Goal: Task Accomplishment & Management: Complete application form

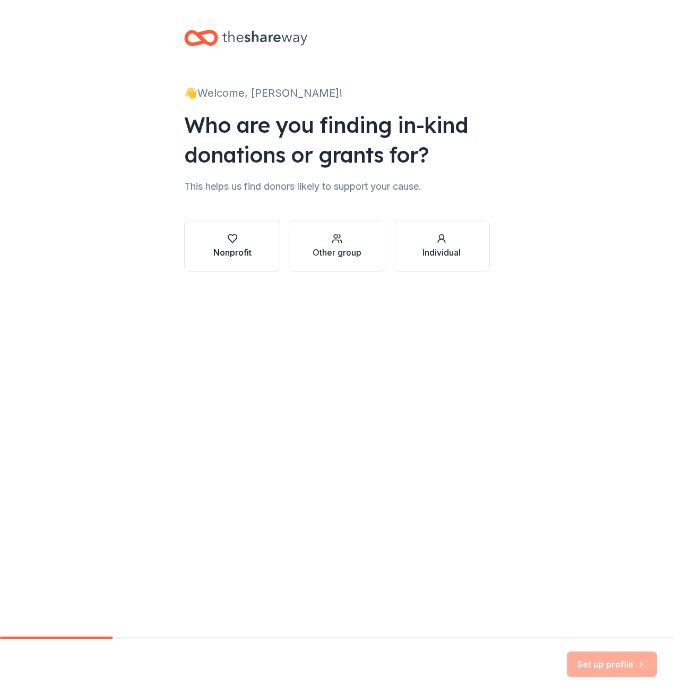
click at [219, 244] on div "Nonprofit" at bounding box center [232, 245] width 38 height 25
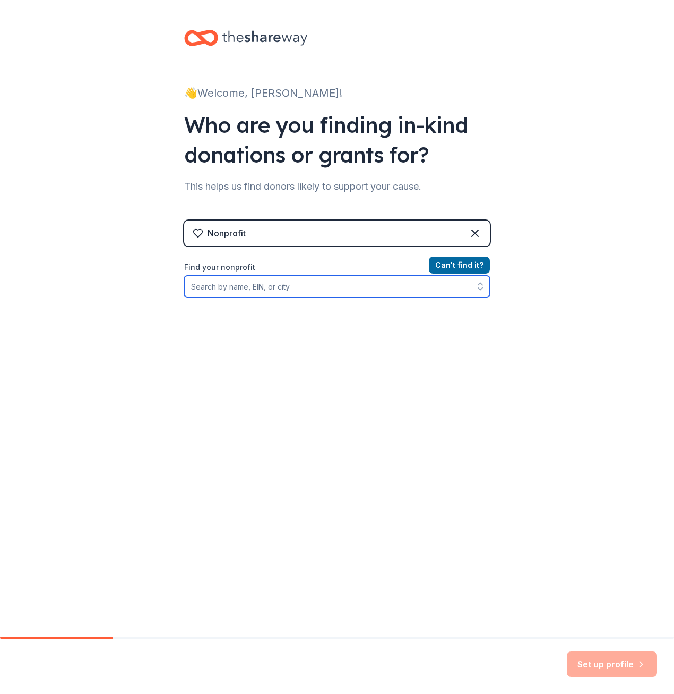
click at [365, 283] on input "Find your nonprofit" at bounding box center [337, 286] width 306 height 21
click at [349, 292] on input "Find your nonprofit" at bounding box center [337, 286] width 306 height 21
paste input "23-7035558"
type input "23-7035558"
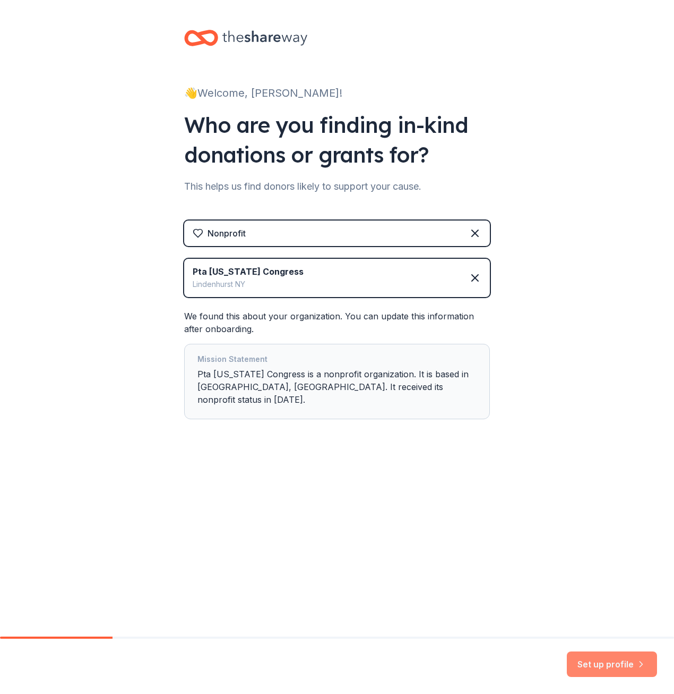
click at [602, 667] on button "Set up profile" at bounding box center [612, 663] width 90 height 25
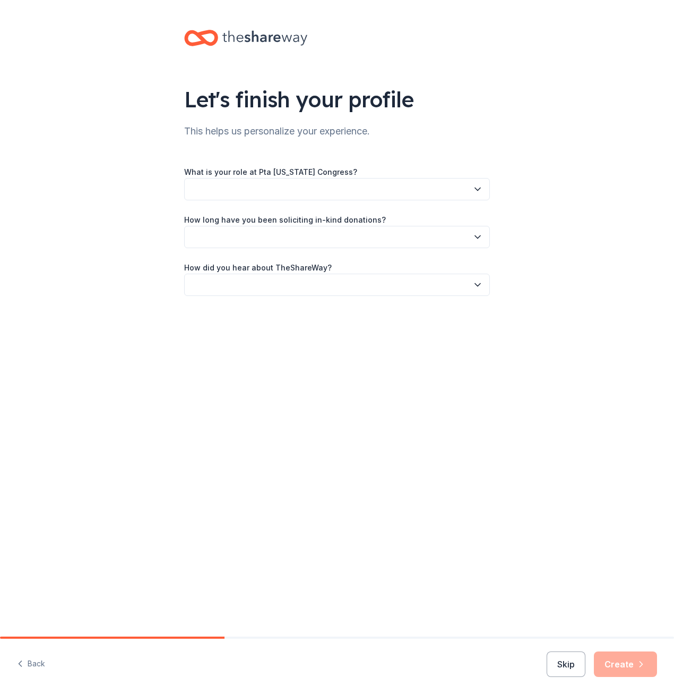
click at [347, 189] on button "button" at bounding box center [337, 189] width 306 height 22
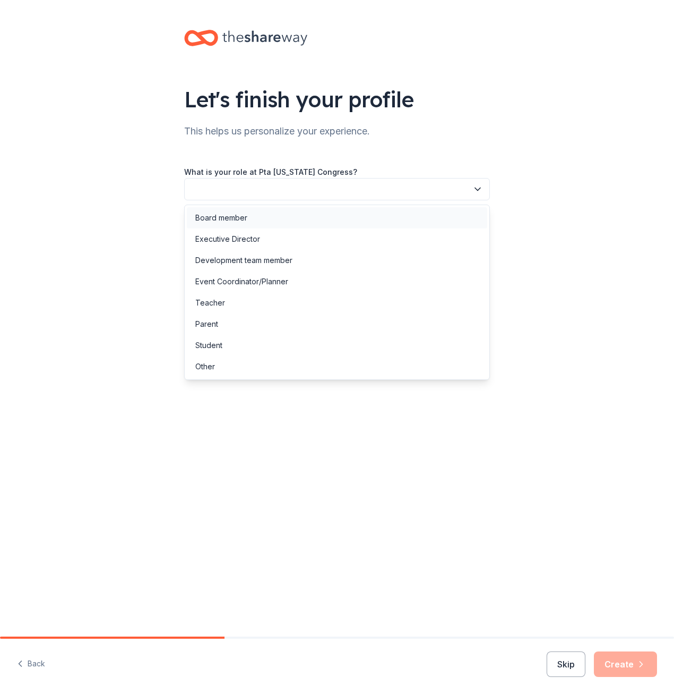
click at [328, 219] on div "Board member" at bounding box center [337, 217] width 301 height 21
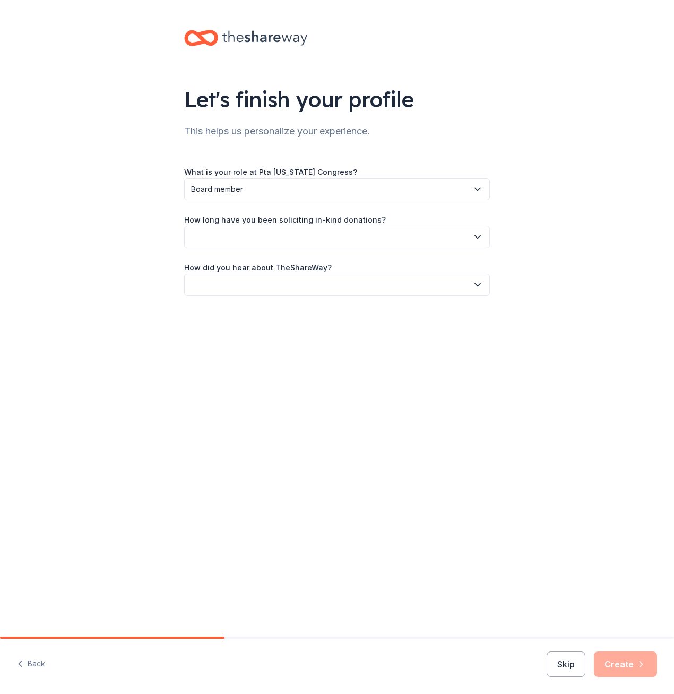
click at [324, 235] on button "button" at bounding box center [337, 237] width 306 height 22
click at [301, 295] on div "1 to 2 years" at bounding box center [337, 286] width 301 height 21
click at [301, 288] on button "button" at bounding box center [337, 285] width 306 height 22
click at [296, 329] on div "Online search" at bounding box center [337, 334] width 301 height 21
click at [620, 651] on button "Create" at bounding box center [625, 663] width 63 height 25
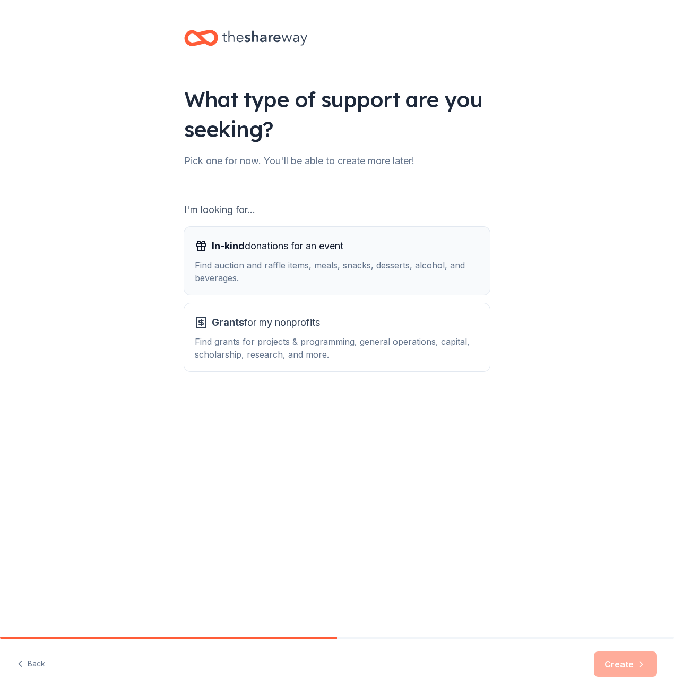
click at [249, 262] on div "Find auction and raffle items, meals, snacks, desserts, alcohol, and beverages." at bounding box center [337, 271] width 285 height 25
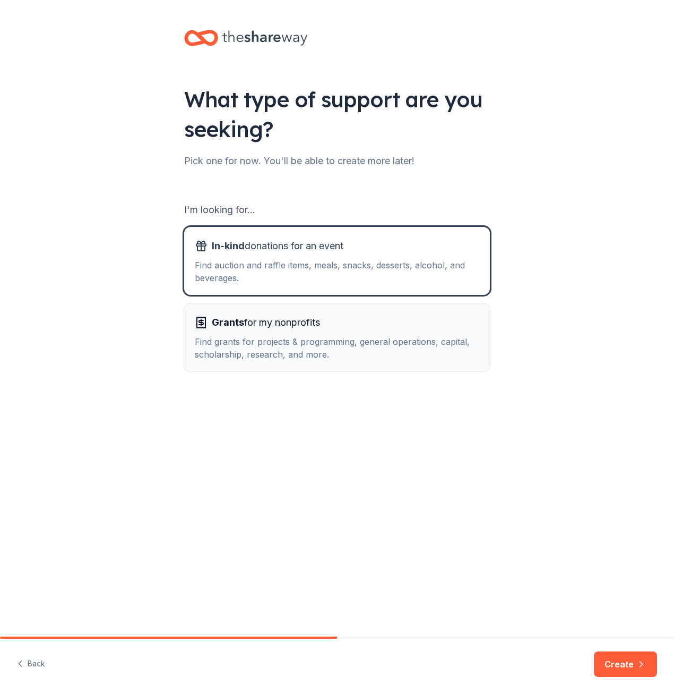
click at [248, 325] on span "Grants for my nonprofits" at bounding box center [266, 322] width 108 height 17
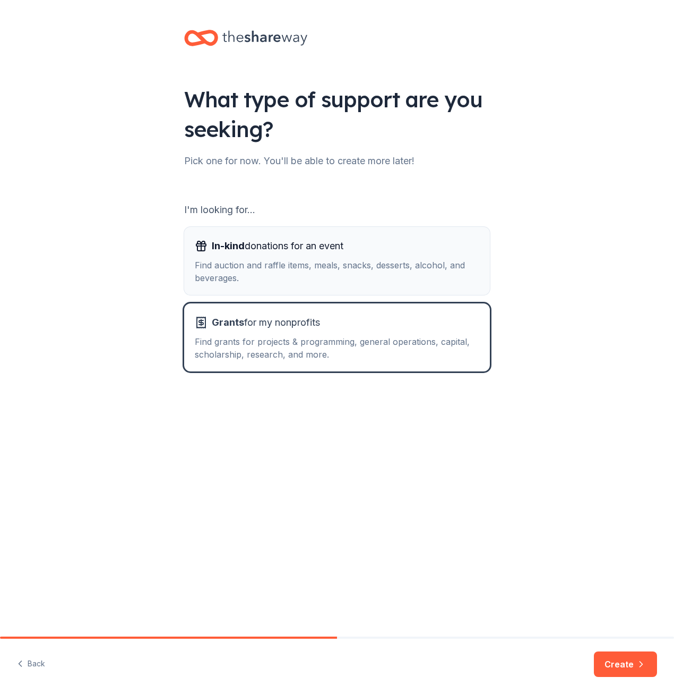
click at [243, 272] on div "Find auction and raffle items, meals, snacks, desserts, alcohol, and beverages." at bounding box center [337, 271] width 285 height 25
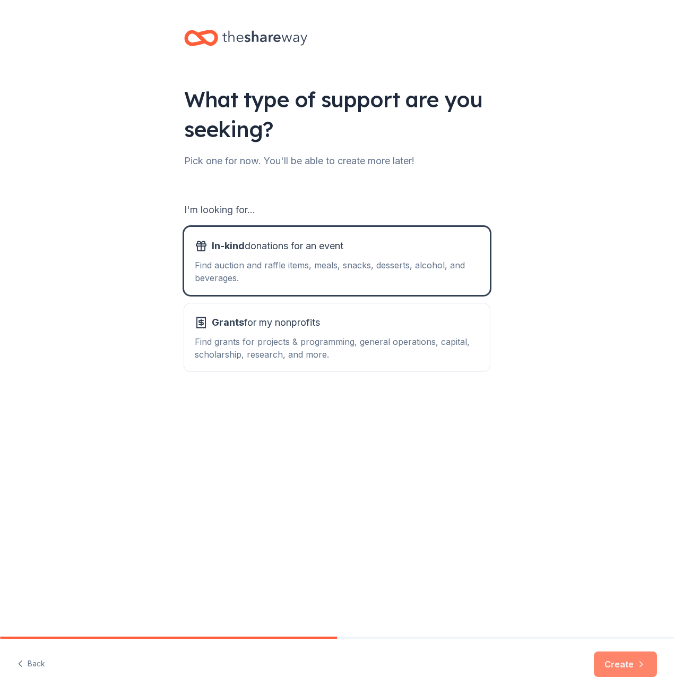
click at [619, 657] on button "Create" at bounding box center [625, 663] width 63 height 25
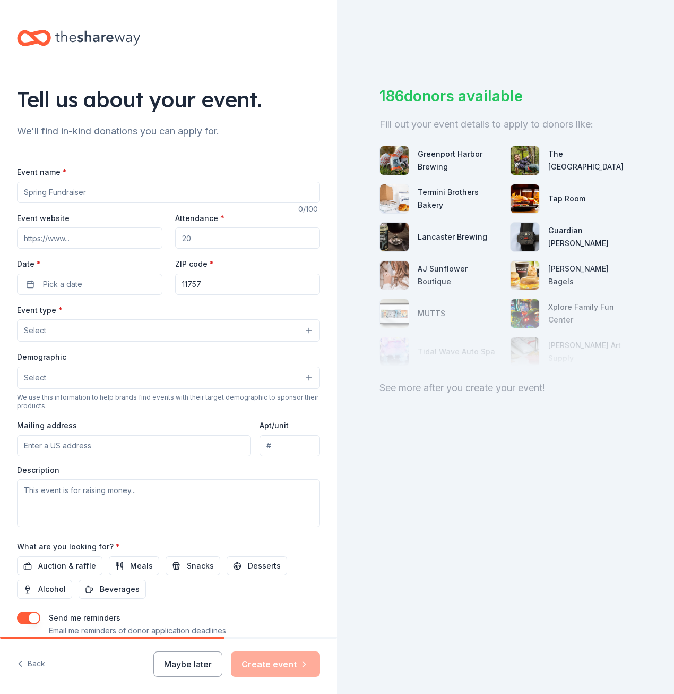
click at [96, 196] on input "Event name *" at bounding box center [168, 192] width 303 height 21
click at [115, 187] on input "Event name *" at bounding box center [168, 192] width 303 height 21
type input "Alleghany Chance Auction"
click at [88, 239] on input "Event website" at bounding box center [90, 237] width 146 height 21
type input "www.AlleghanyAvenuepta.com"
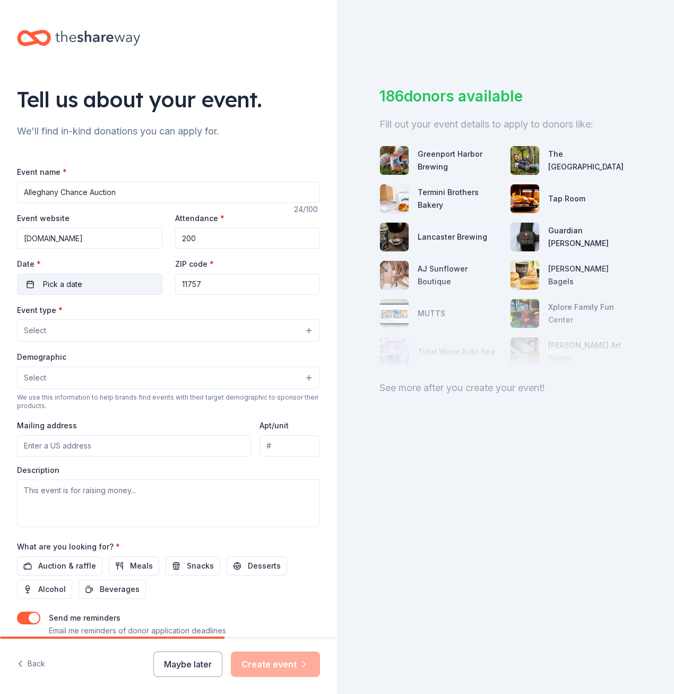
type input "200"
click at [119, 287] on button "Pick a date" at bounding box center [90, 284] width 146 height 21
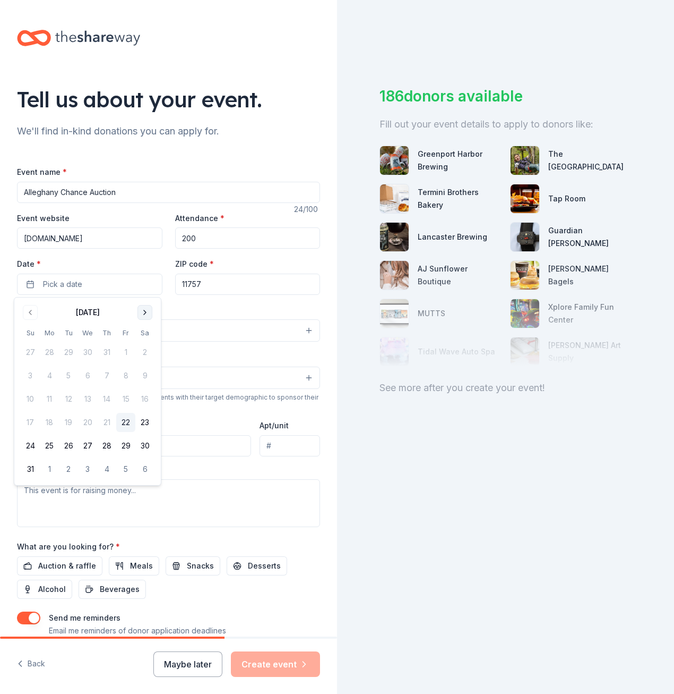
click at [139, 311] on button "Go to next month" at bounding box center [145, 312] width 15 height 15
click at [140, 311] on button "Go to next month" at bounding box center [145, 312] width 15 height 15
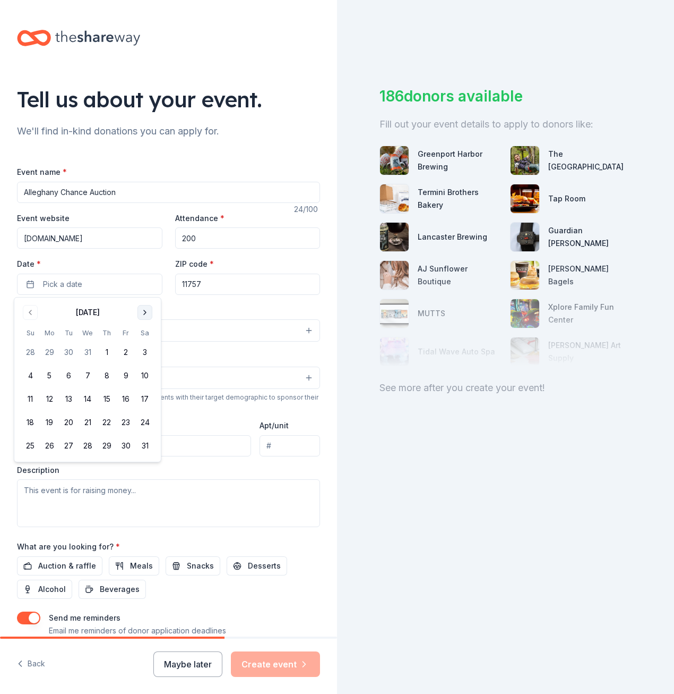
click at [140, 311] on button "Go to next month" at bounding box center [145, 312] width 15 height 15
click at [125, 421] on button "24" at bounding box center [125, 422] width 19 height 19
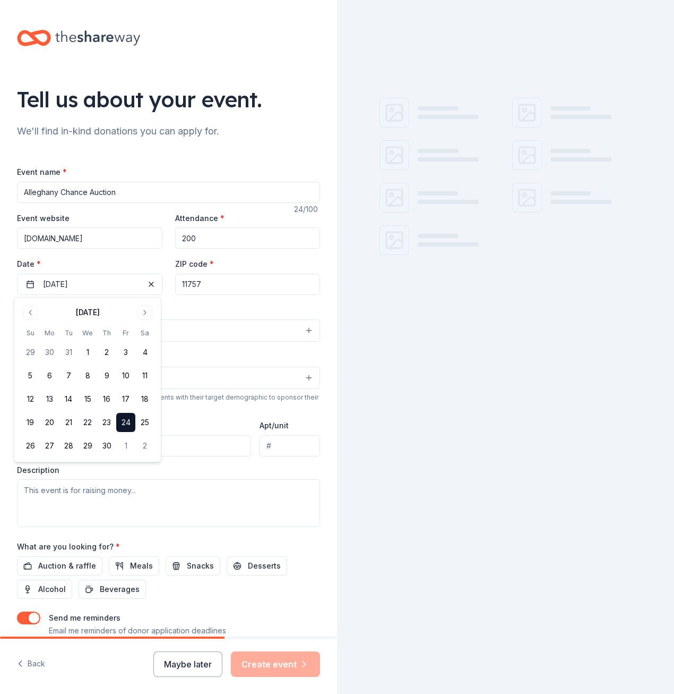
click at [219, 312] on div "Event type * Select" at bounding box center [168, 322] width 303 height 39
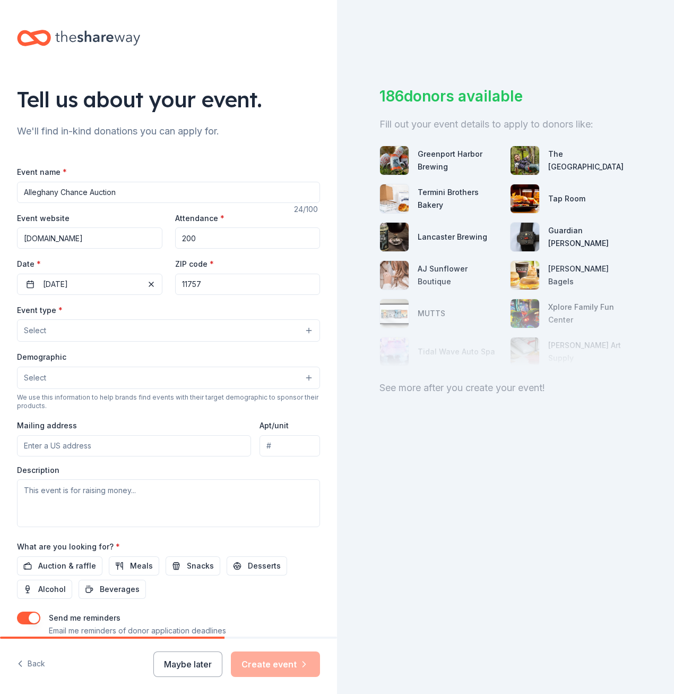
click at [177, 328] on button "Select" at bounding box center [168, 330] width 303 height 22
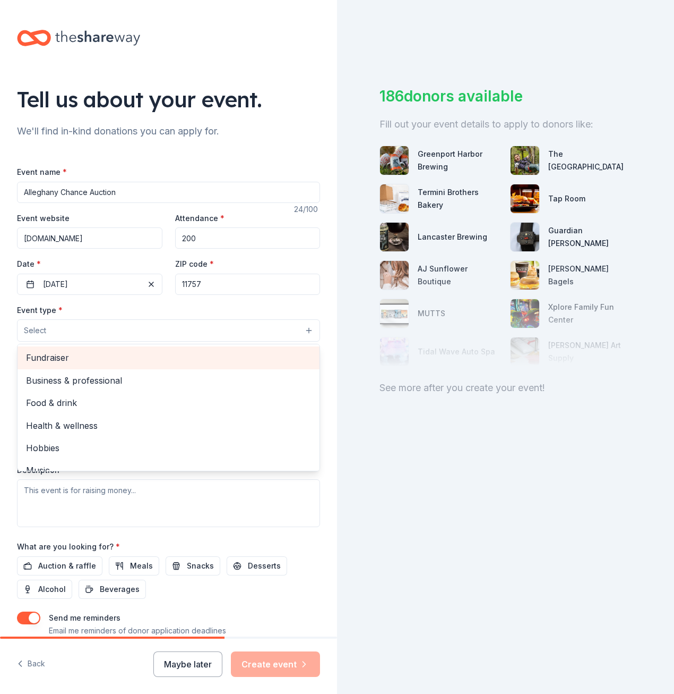
click at [149, 362] on span "Fundraiser" at bounding box center [168, 358] width 285 height 14
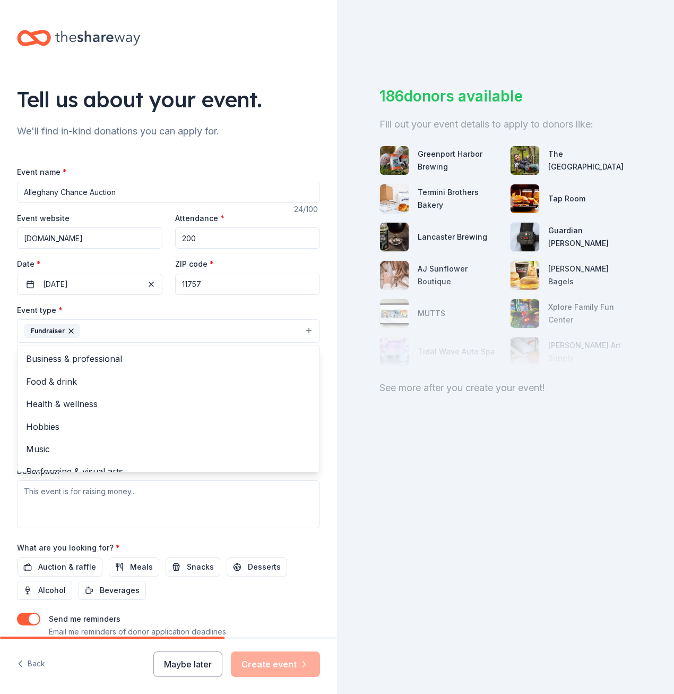
click at [314, 306] on div "Tell us about your event. We'll find in-kind donations you can apply for. Event…" at bounding box center [168, 354] width 337 height 708
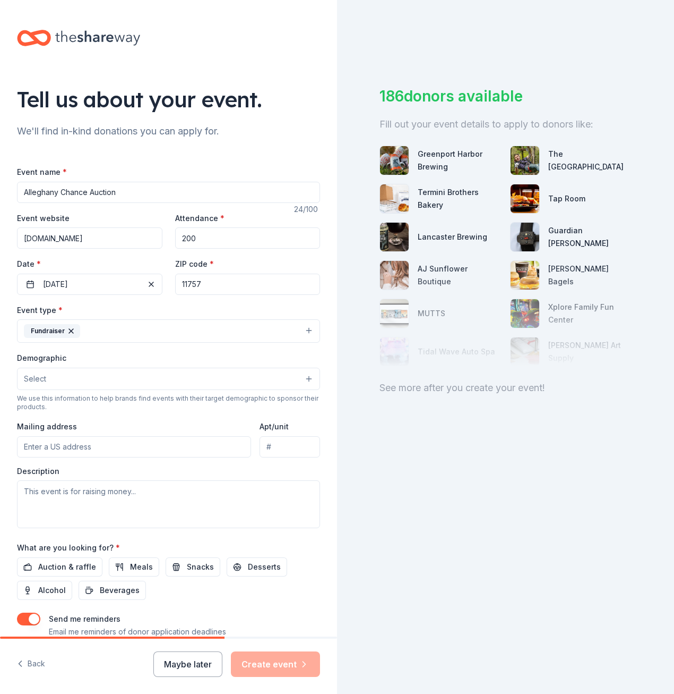
click at [172, 375] on button "Select" at bounding box center [168, 379] width 303 height 22
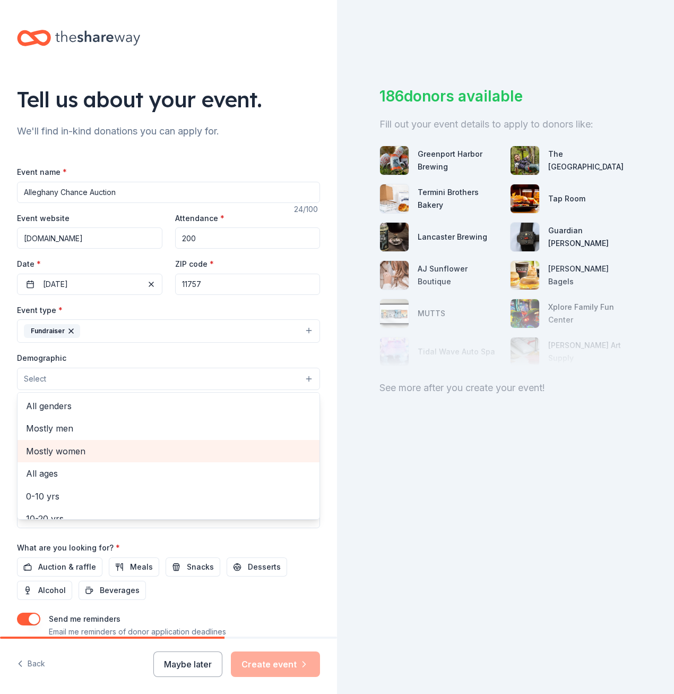
click at [131, 452] on span "Mostly women" at bounding box center [168, 451] width 285 height 14
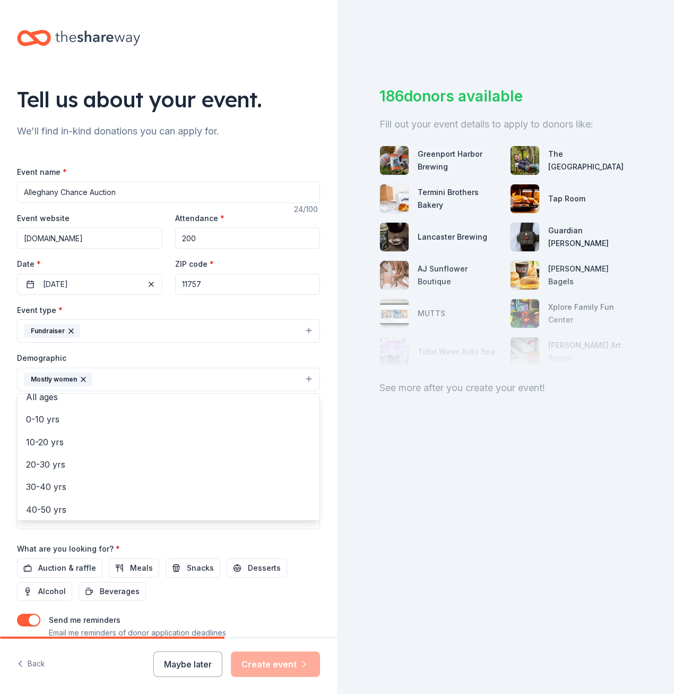
scroll to position [106, 0]
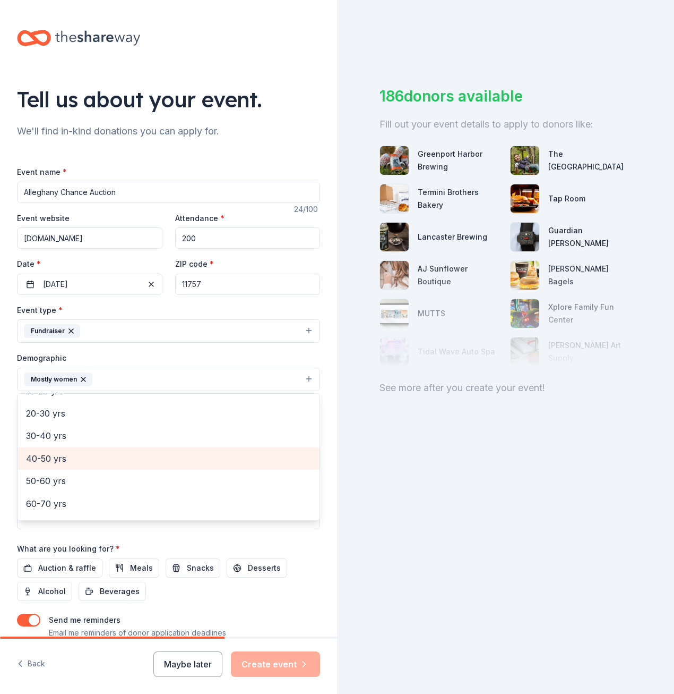
click at [207, 456] on span "40-50 yrs" at bounding box center [168, 458] width 285 height 14
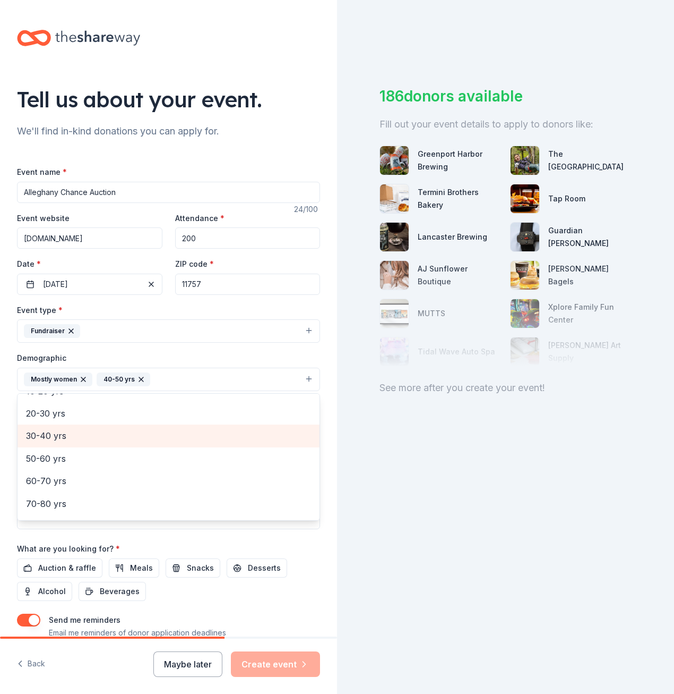
click at [197, 434] on span "30-40 yrs" at bounding box center [168, 436] width 285 height 14
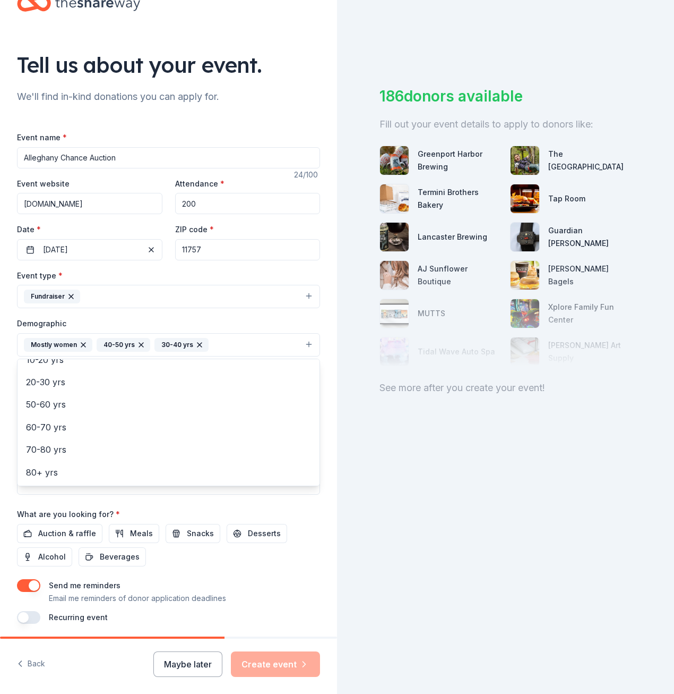
scroll to position [53, 0]
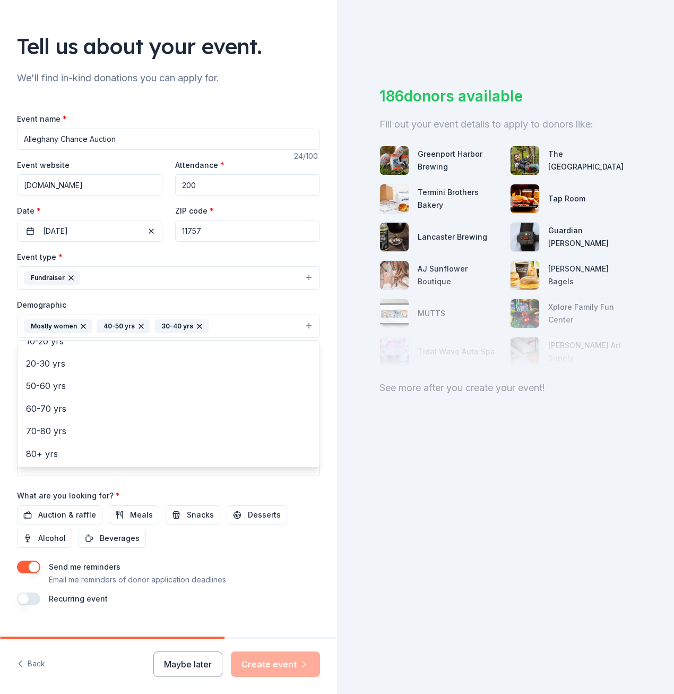
click at [322, 375] on div "Tell us about your event. We'll find in-kind donations you can apply for. Event…" at bounding box center [168, 301] width 337 height 709
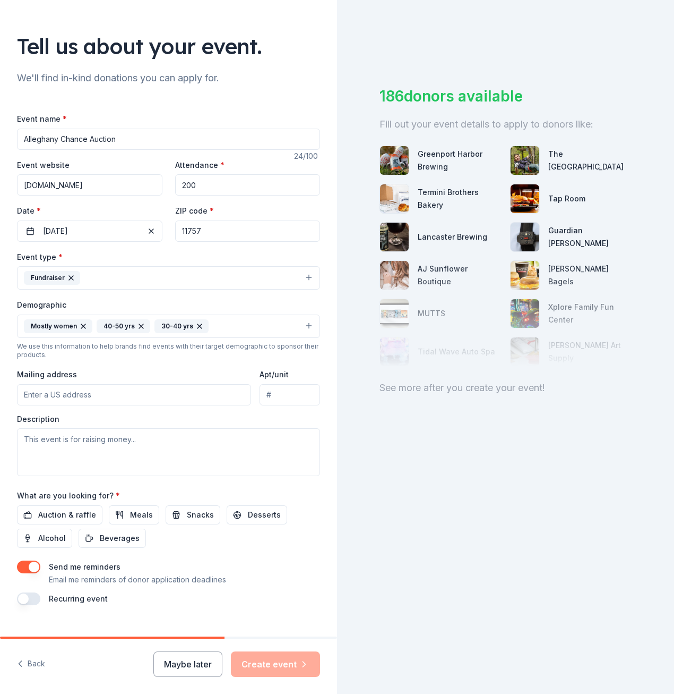
click at [192, 399] on input "Mailing address" at bounding box center [134, 394] width 234 height 21
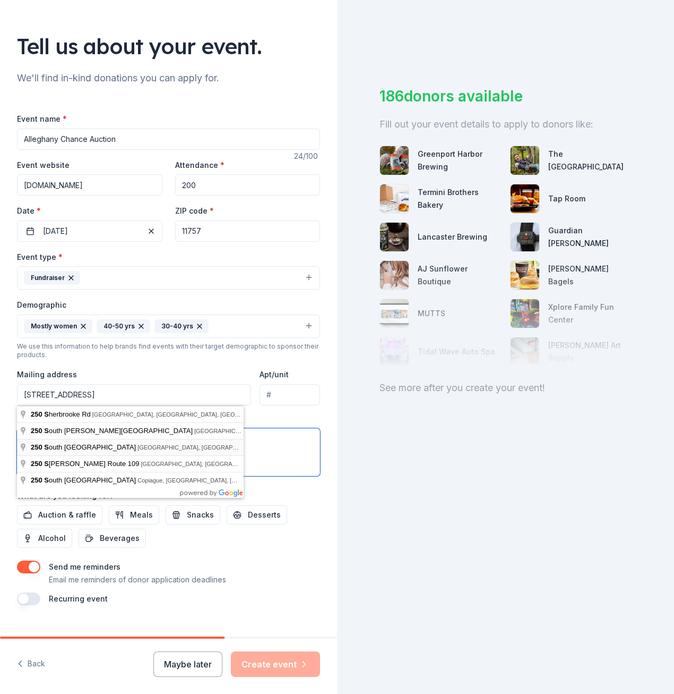
type input "250 South Alleghany Avenue, Lindenhurst, NY, 11757"
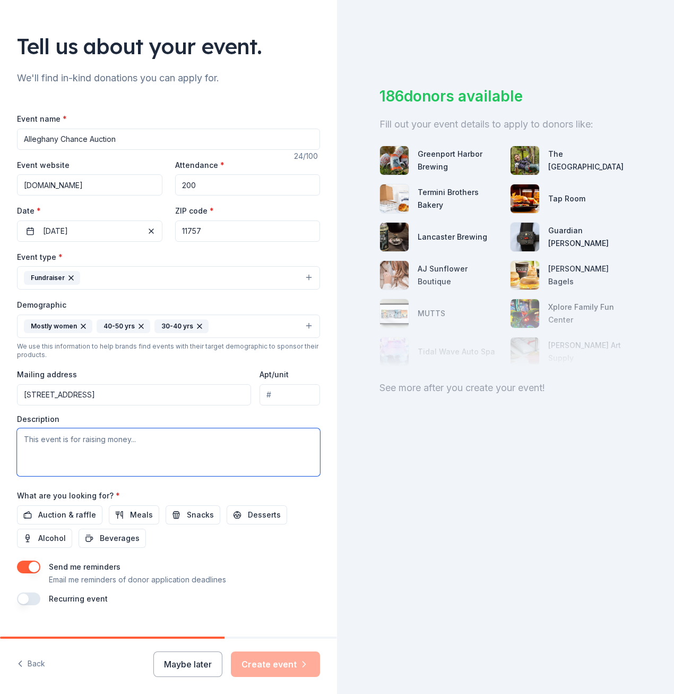
click at [167, 443] on textarea at bounding box center [168, 452] width 303 height 48
type textarea "The Alleghany Avenue Elementary PTA and the ability to give summer scholarships…"
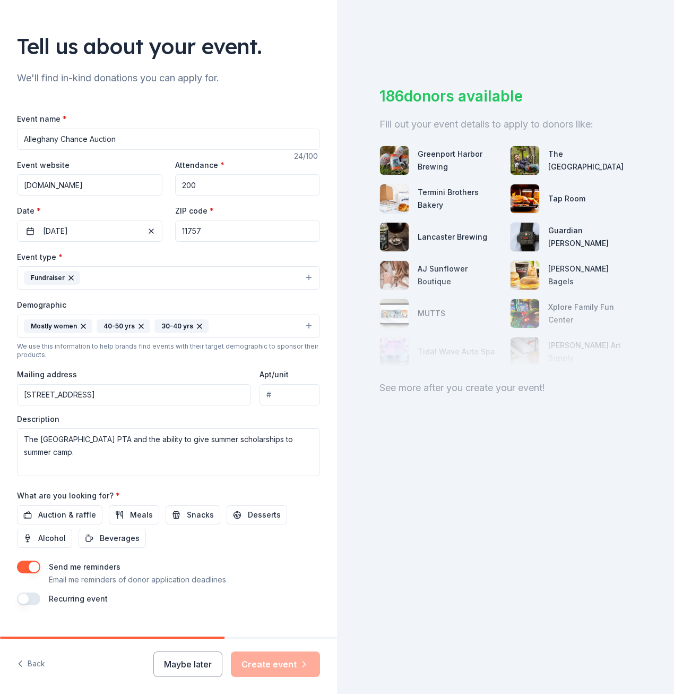
click at [280, 552] on div "Event name * Alleghany Chance Auction 24 /100 Event website www.AlleghanyAvenue…" at bounding box center [168, 358] width 303 height 493
click at [75, 517] on span "Auction & raffle" at bounding box center [67, 514] width 58 height 13
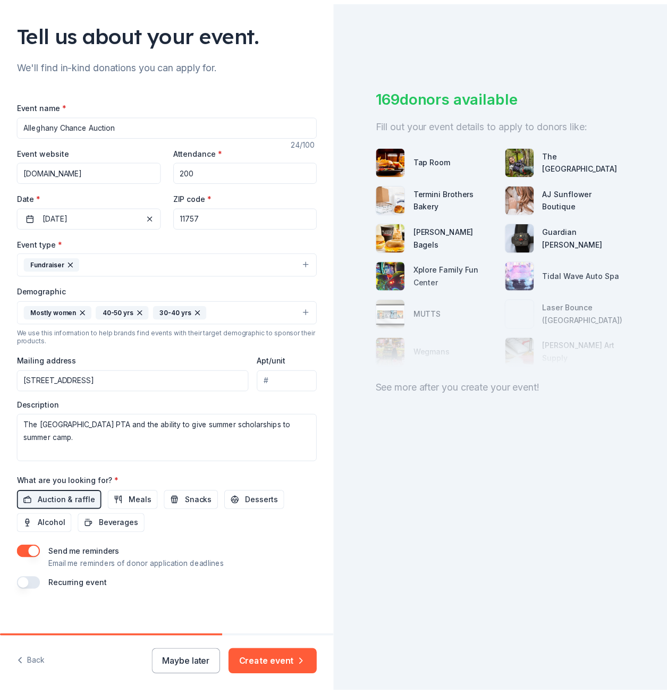
scroll to position [73, 0]
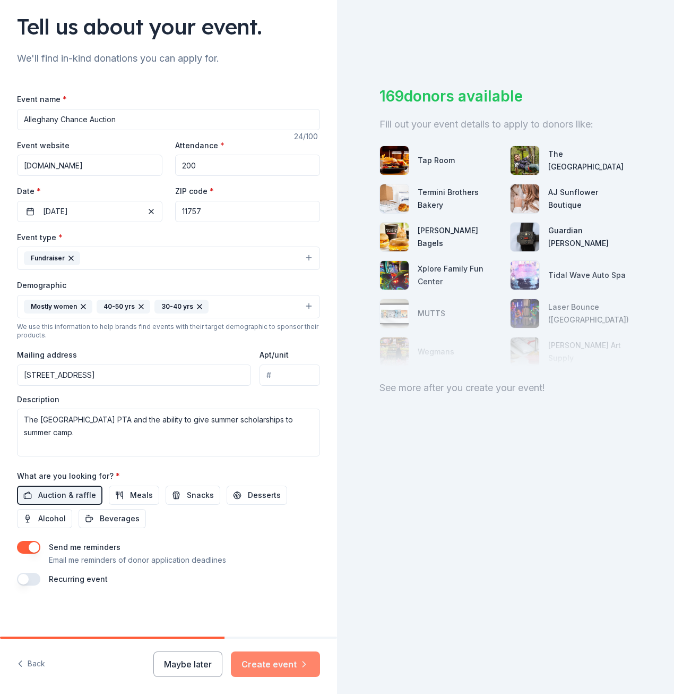
click at [298, 666] on button "Create event" at bounding box center [275, 663] width 89 height 25
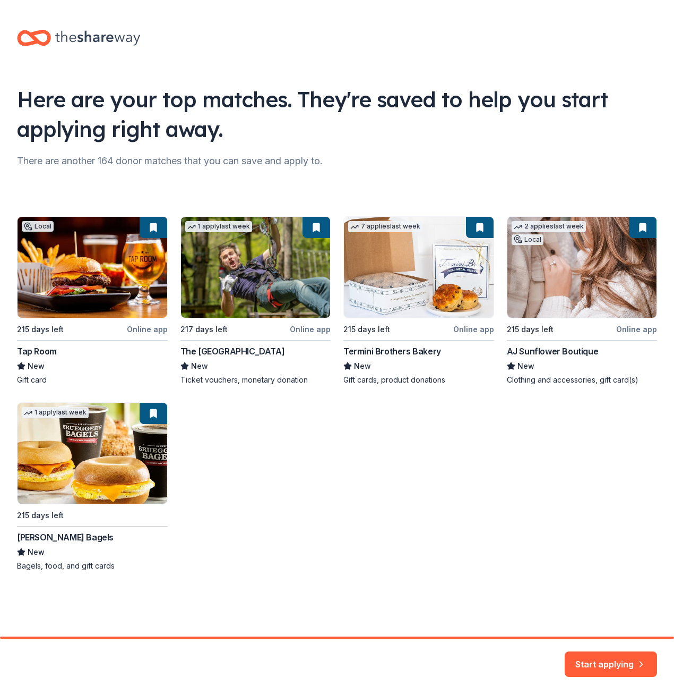
click at [270, 353] on div "Local 215 days left Online app Tap Room New Gift card 1 apply last week 217 day…" at bounding box center [337, 393] width 640 height 355
click at [285, 294] on div "Local 215 days left Online app Tap Room New Gift card 1 apply last week 217 day…" at bounding box center [337, 393] width 640 height 355
click at [606, 648] on button "Start applying" at bounding box center [611, 657] width 92 height 25
click at [601, 659] on div "Start applying" at bounding box center [611, 663] width 92 height 25
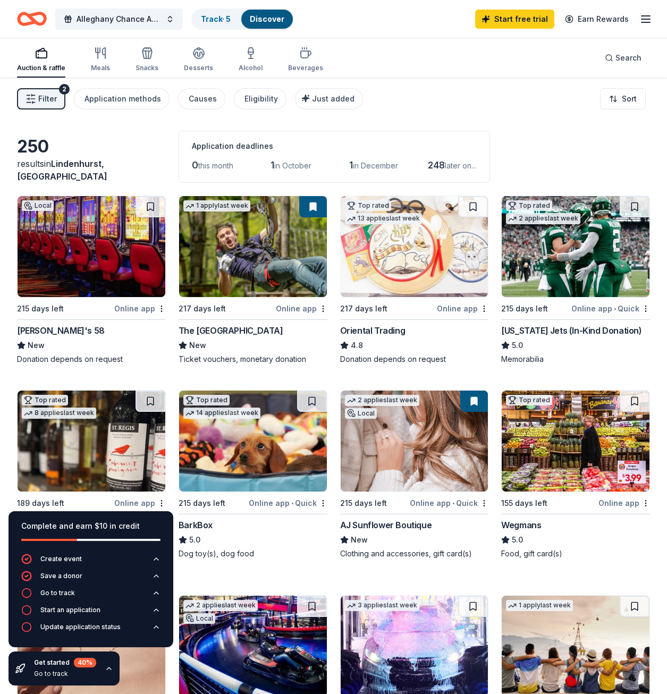
drag, startPoint x: 316, startPoint y: 595, endPoint x: 137, endPoint y: 127, distance: 501.4
click at [121, 261] on img at bounding box center [92, 246] width 148 height 101
click at [241, 268] on img at bounding box center [253, 246] width 148 height 101
click at [533, 331] on div "[US_STATE] Jets (In-Kind Donation)" at bounding box center [571, 330] width 140 height 13
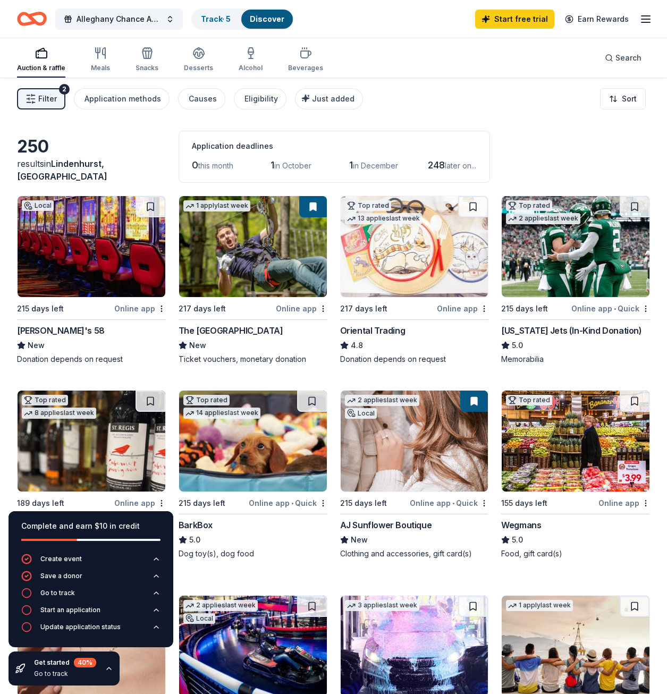
click at [386, 327] on div "Oriental Trading" at bounding box center [372, 330] width 65 height 13
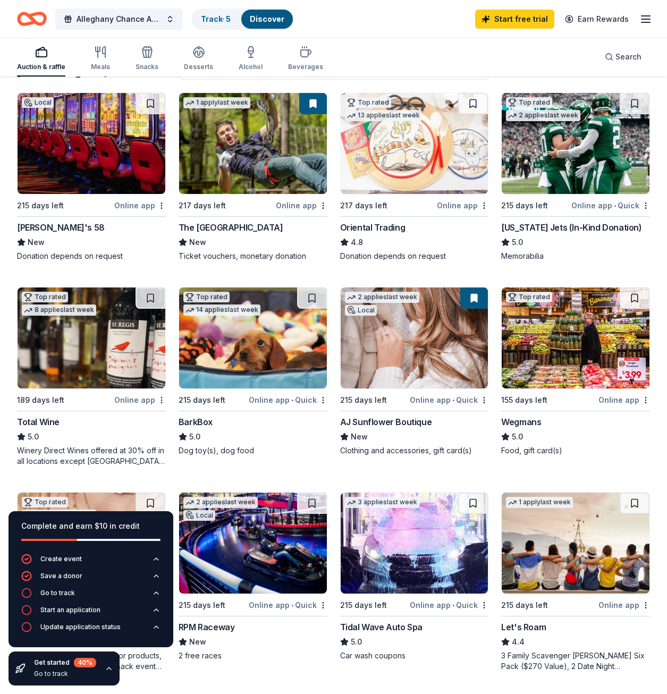
scroll to position [106, 0]
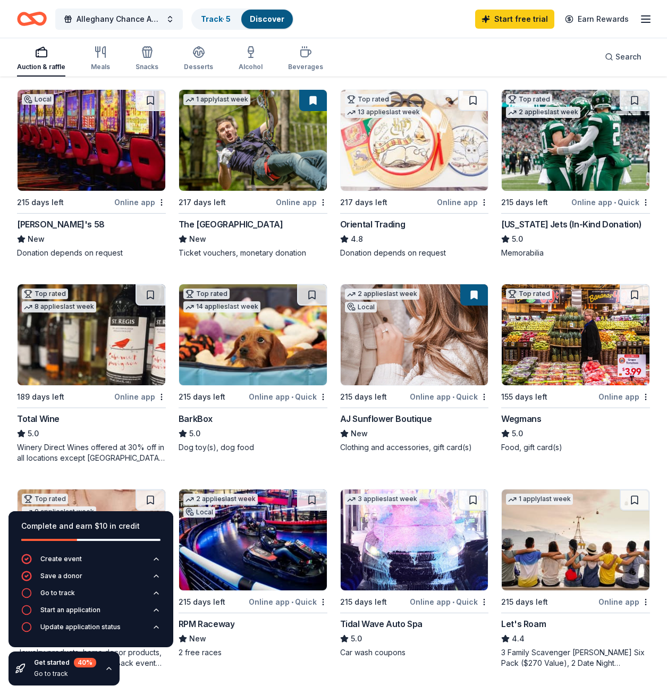
click at [198, 414] on div "BarkBox" at bounding box center [195, 418] width 34 height 13
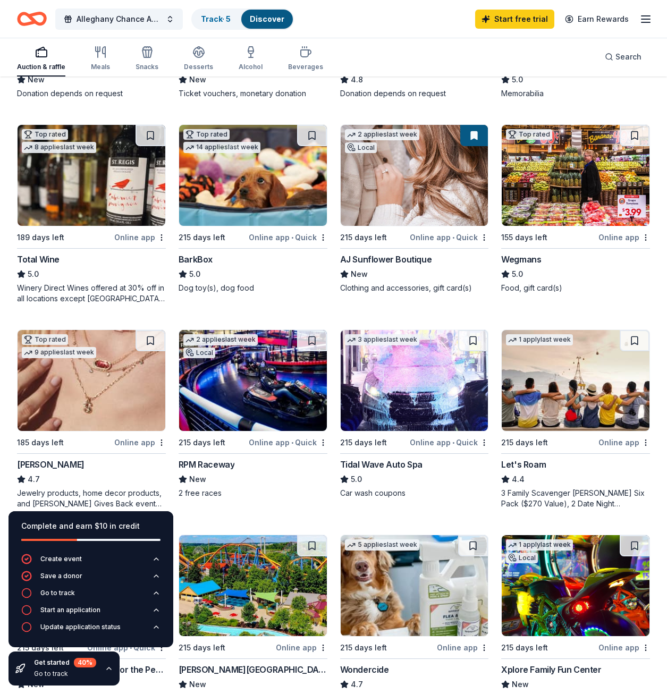
scroll to position [319, 0]
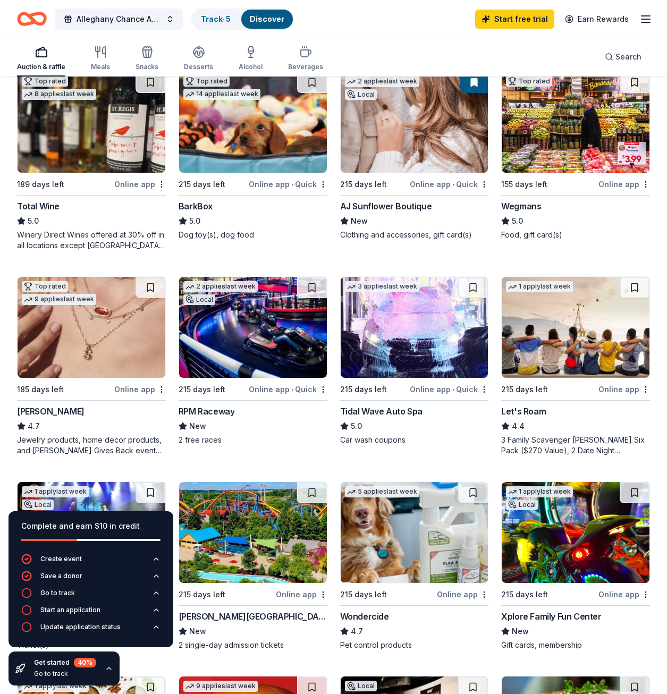
click at [56, 410] on div "Kendra Scott" at bounding box center [50, 411] width 67 height 13
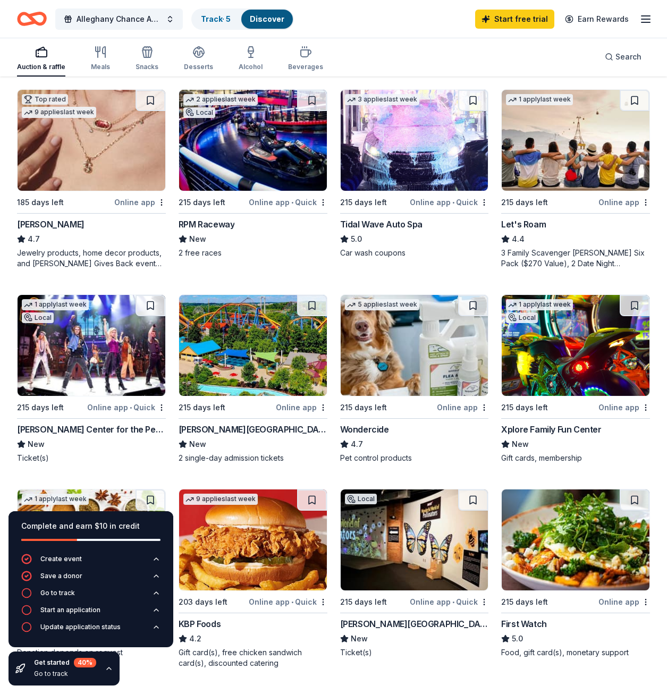
scroll to position [531, 0]
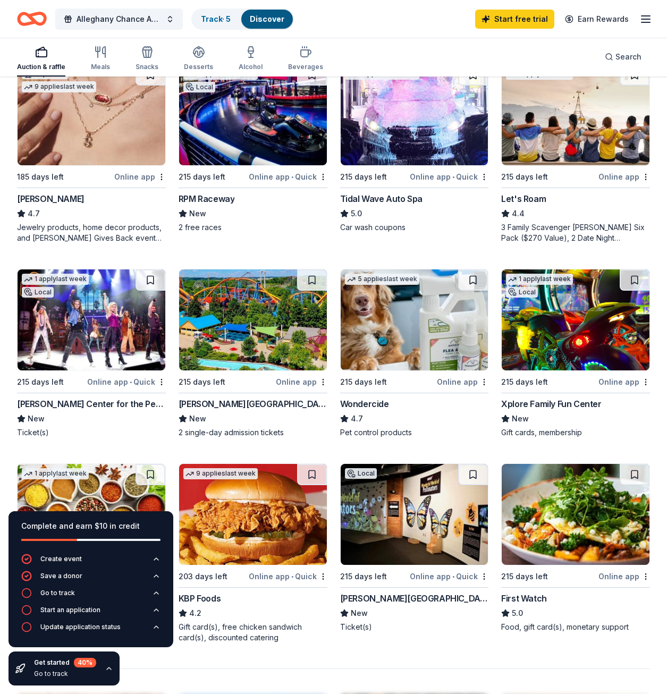
click at [138, 404] on div "Tilles Center for the Performing Arts" at bounding box center [91, 403] width 149 height 13
click at [271, 405] on div "Dorney Park & Wildwater Kingdom" at bounding box center [252, 403] width 149 height 13
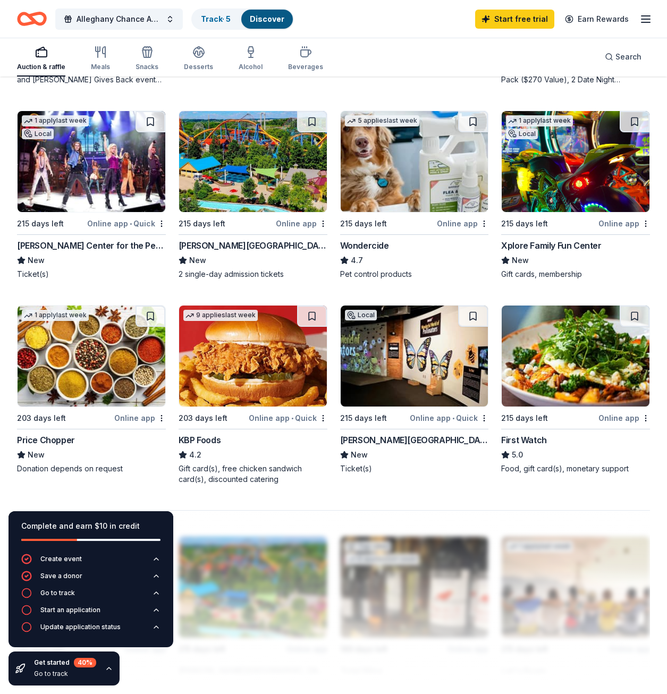
scroll to position [690, 0]
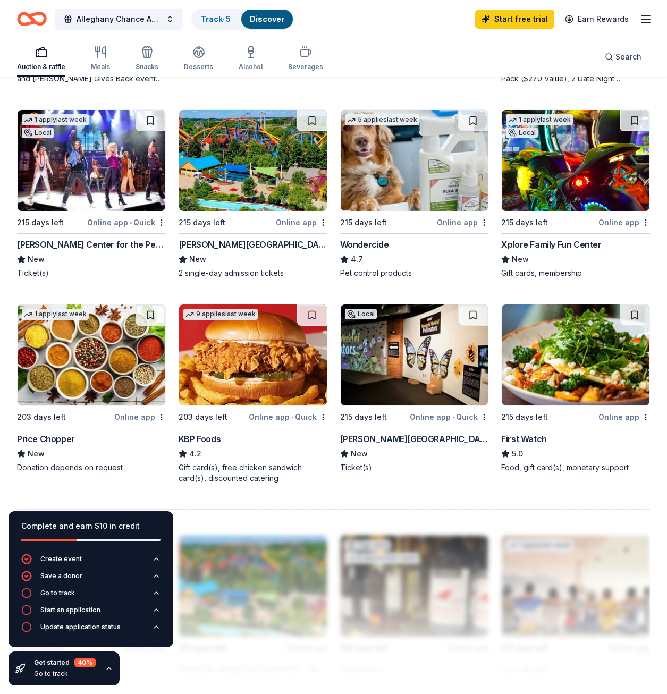
click at [549, 240] on div "Xplore Family Fun Center" at bounding box center [551, 244] width 100 height 13
click at [363, 437] on div "[PERSON_NAME][GEOGRAPHIC_DATA]" at bounding box center [414, 438] width 149 height 13
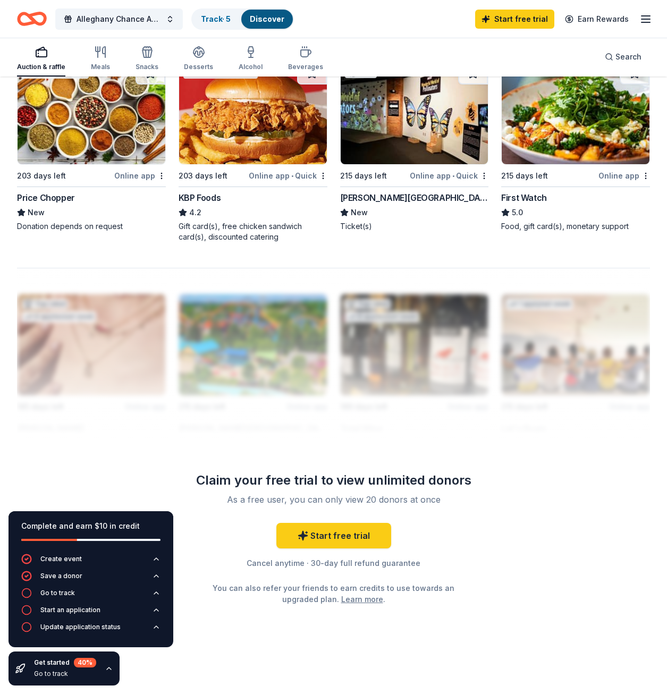
scroll to position [772, 0]
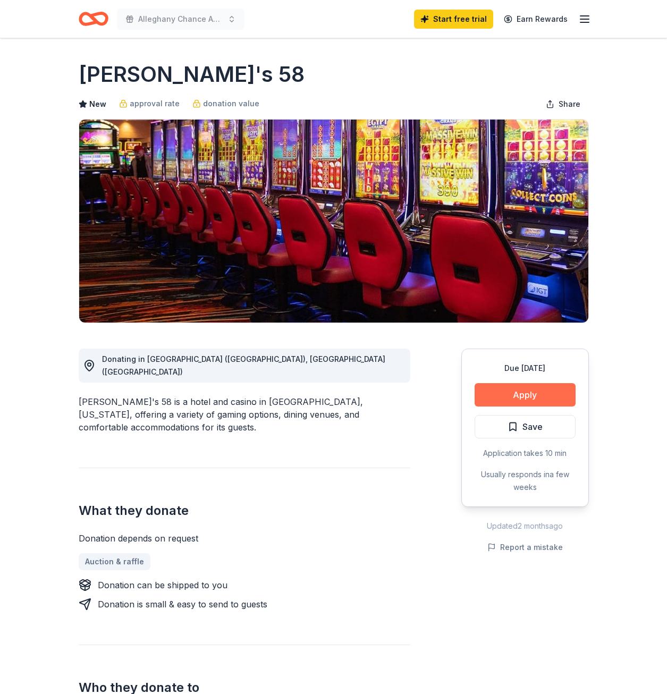
click at [486, 400] on button "Apply" at bounding box center [524, 394] width 101 height 23
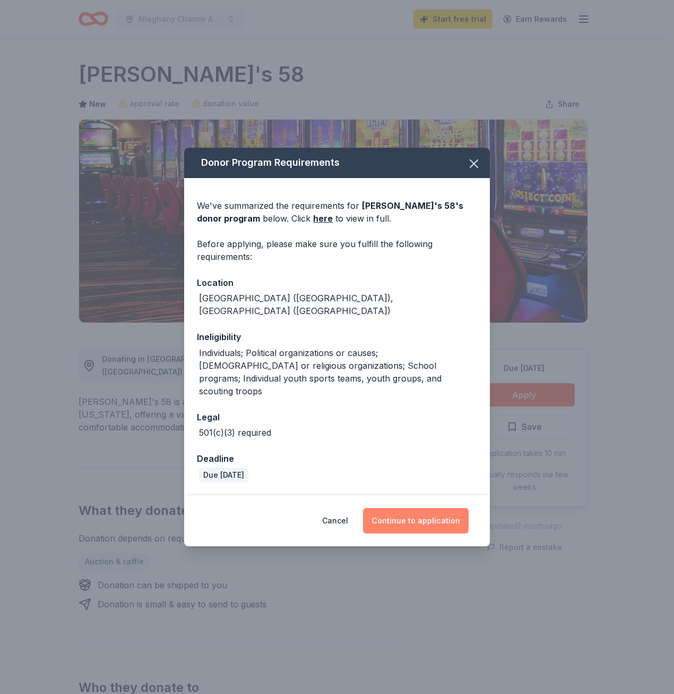
click at [395, 508] on button "Continue to application" at bounding box center [416, 520] width 106 height 25
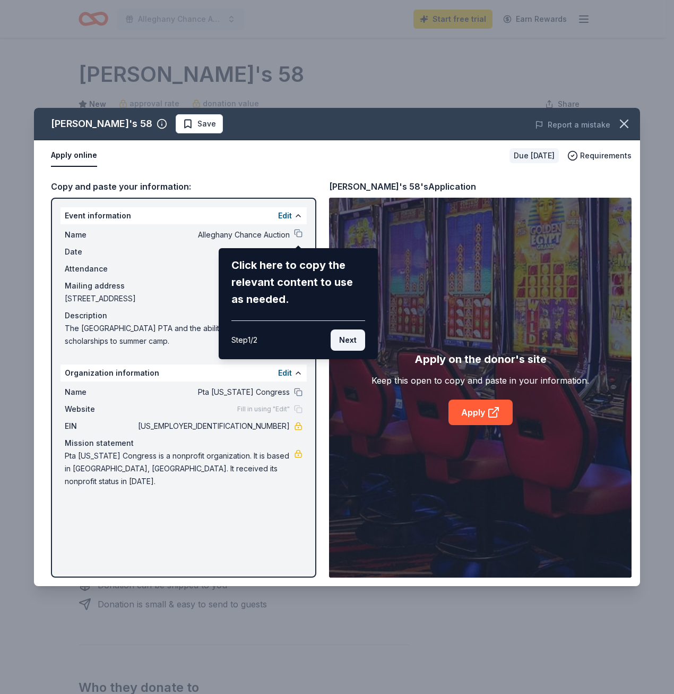
click at [350, 343] on button "Next" at bounding box center [348, 339] width 35 height 21
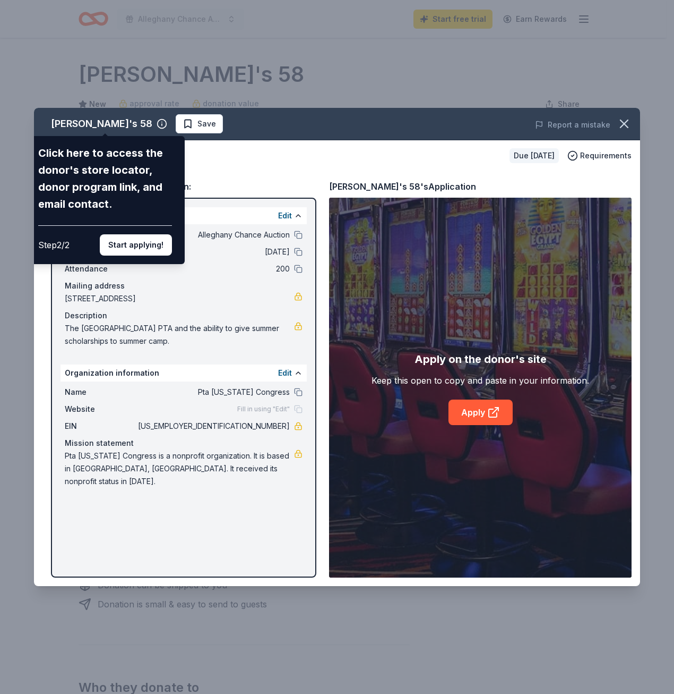
click at [136, 247] on button "Start applying!" at bounding box center [136, 244] width 72 height 21
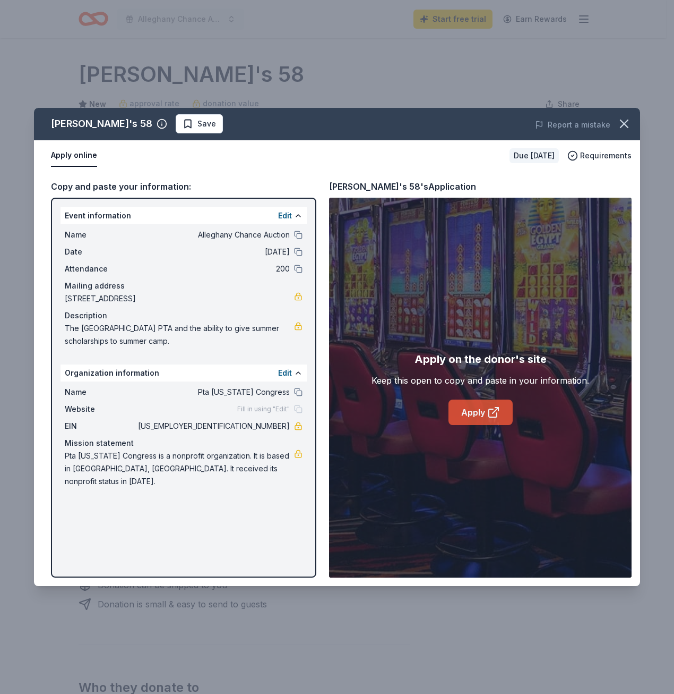
click at [464, 408] on link "Apply" at bounding box center [481, 411] width 64 height 25
click at [577, 125] on button "Report a mistake" at bounding box center [572, 124] width 75 height 13
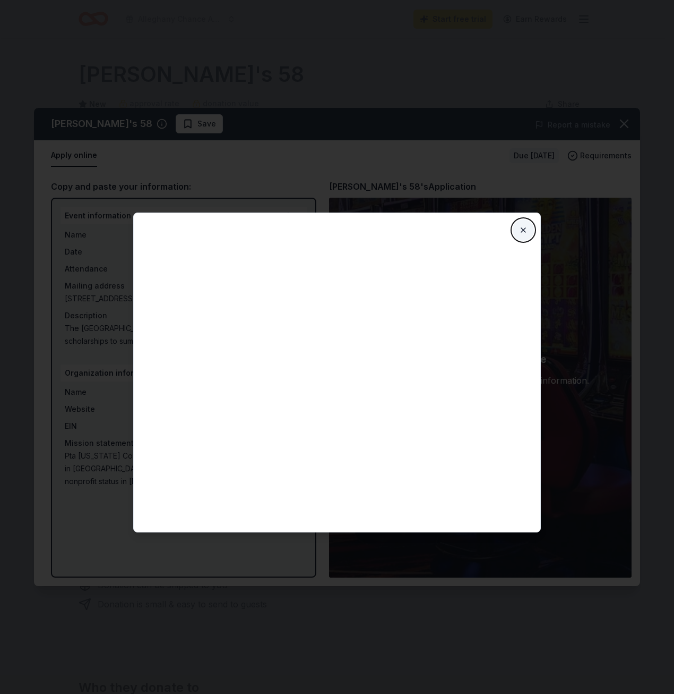
click at [524, 226] on button "Close" at bounding box center [523, 229] width 21 height 21
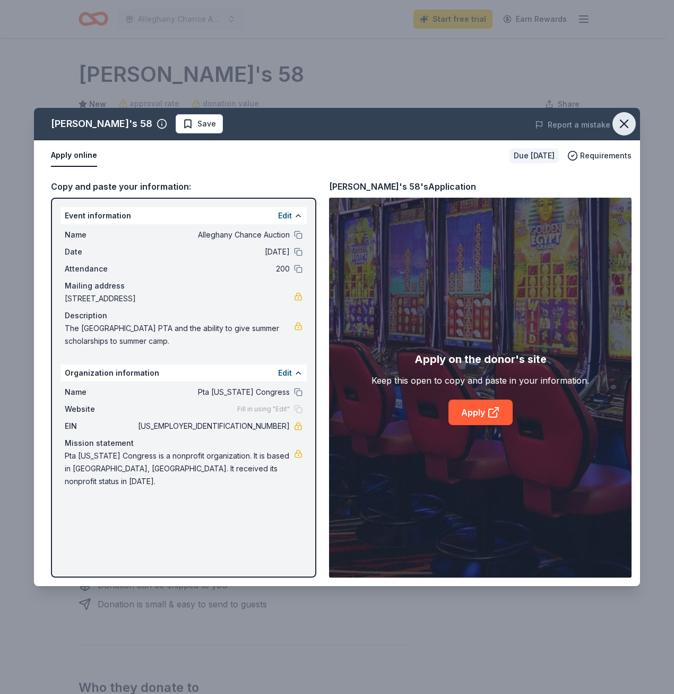
click at [620, 125] on icon "button" at bounding box center [624, 123] width 15 height 15
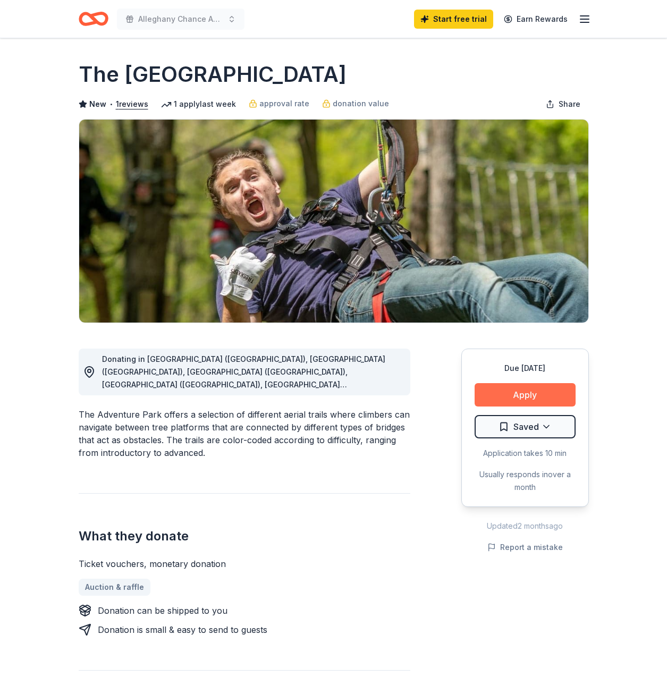
click at [491, 389] on button "Apply" at bounding box center [524, 394] width 101 height 23
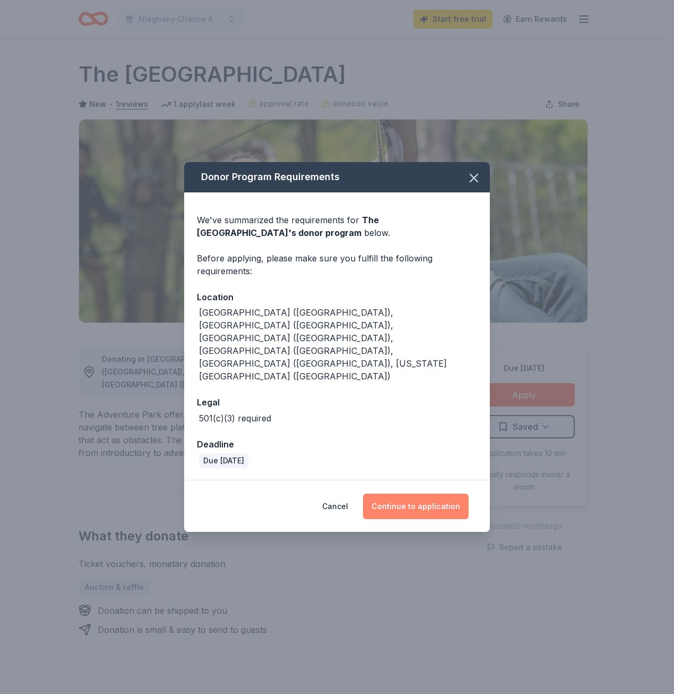
click at [417, 493] on button "Continue to application" at bounding box center [416, 505] width 106 height 25
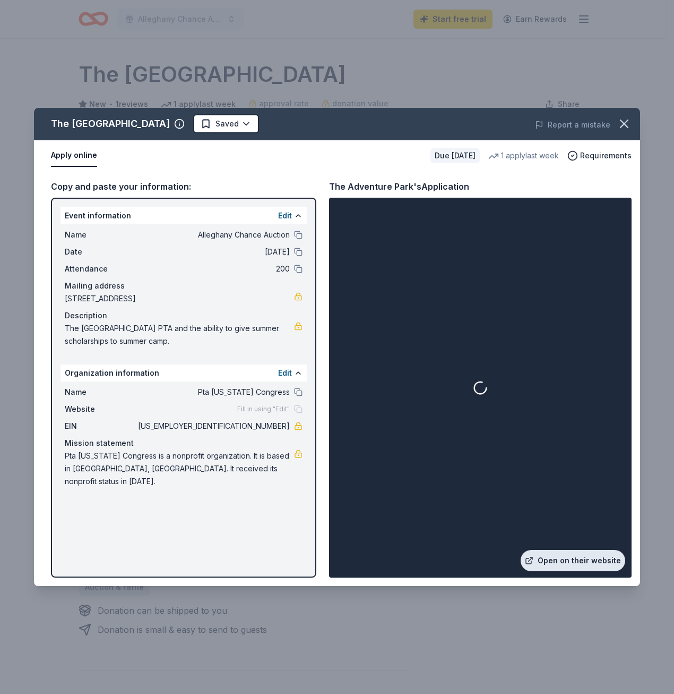
click at [573, 556] on link "Open on their website" at bounding box center [573, 560] width 105 height 21
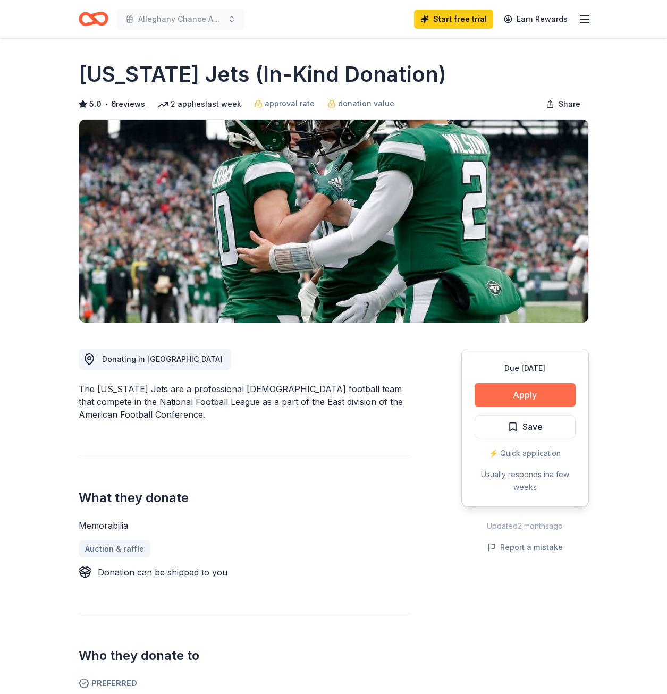
click at [539, 405] on button "Apply" at bounding box center [524, 394] width 101 height 23
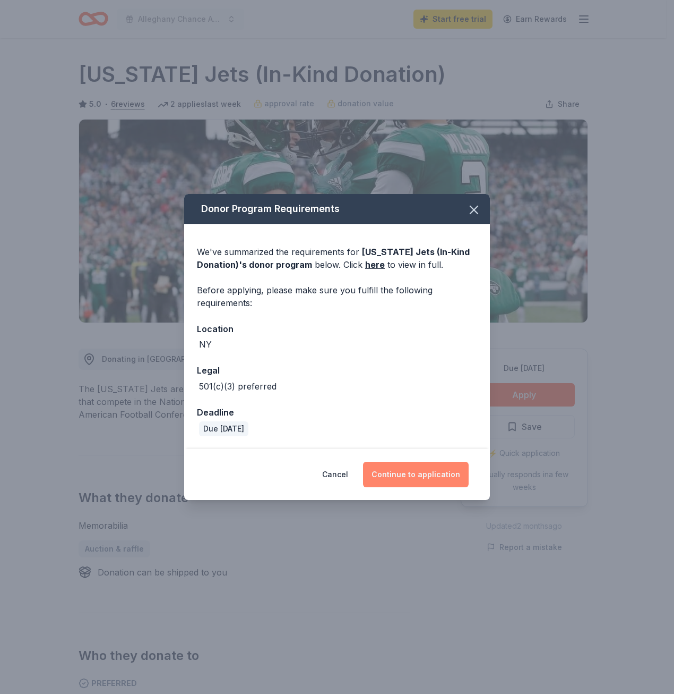
click at [423, 474] on button "Continue to application" at bounding box center [416, 474] width 106 height 25
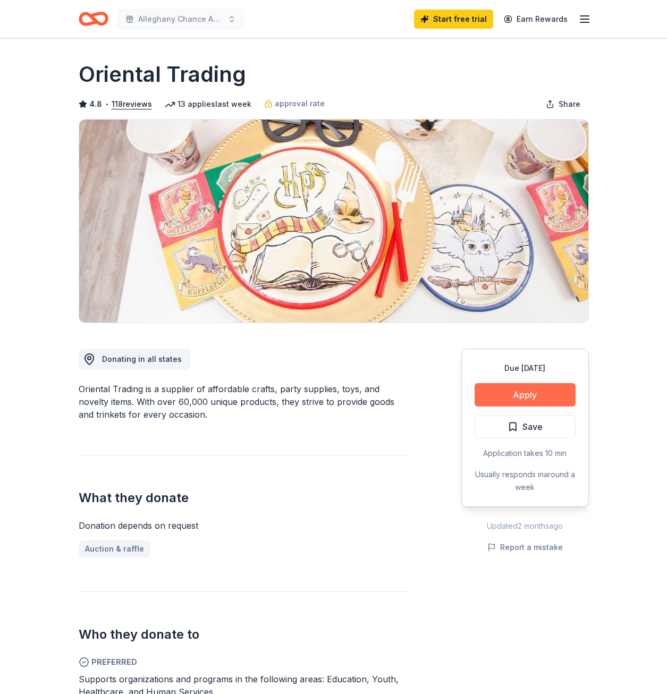
click at [516, 397] on button "Apply" at bounding box center [524, 394] width 101 height 23
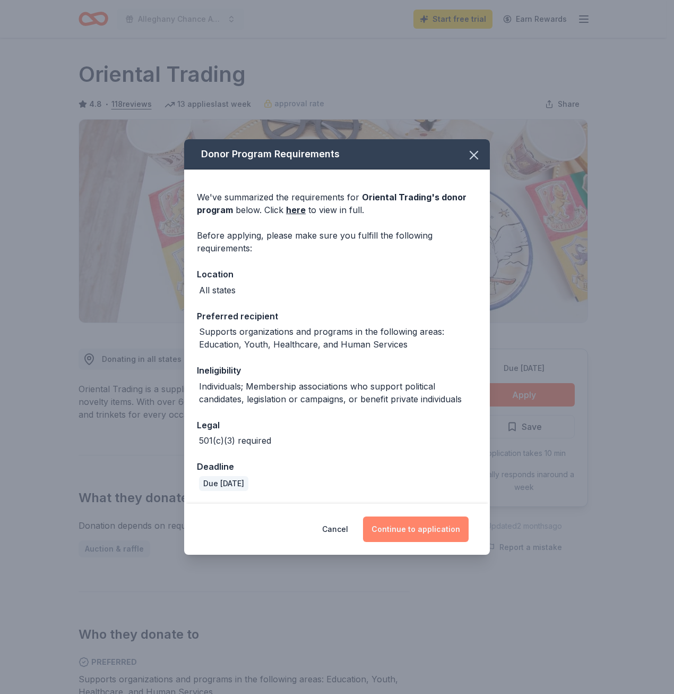
click at [398, 532] on button "Continue to application" at bounding box center [416, 528] width 106 height 25
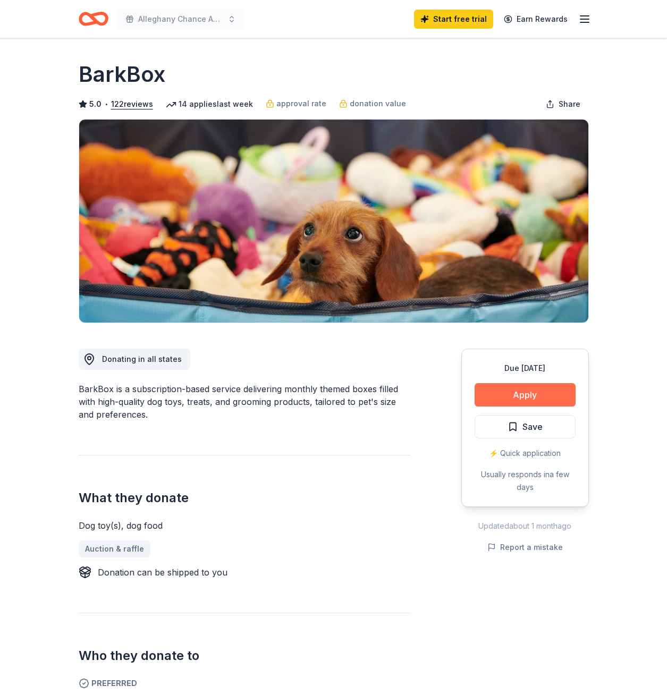
click at [519, 394] on button "Apply" at bounding box center [524, 394] width 101 height 23
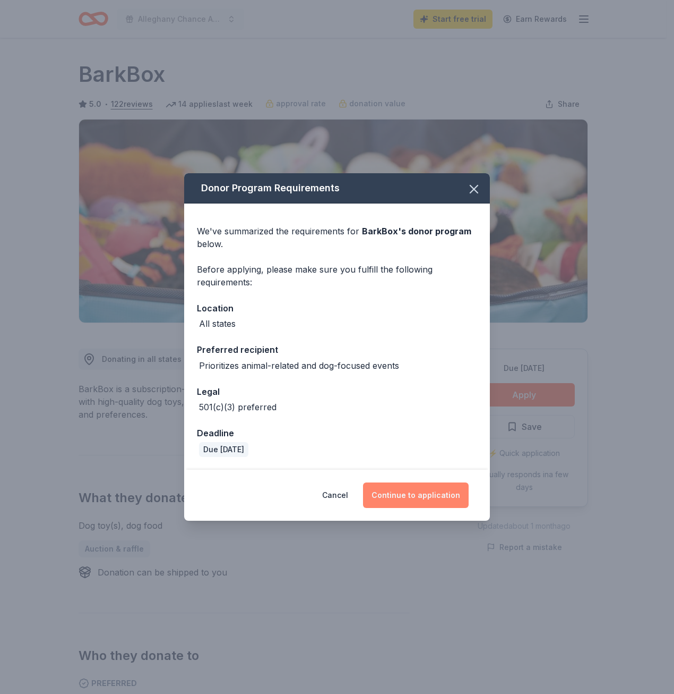
click at [418, 492] on button "Continue to application" at bounding box center [416, 494] width 106 height 25
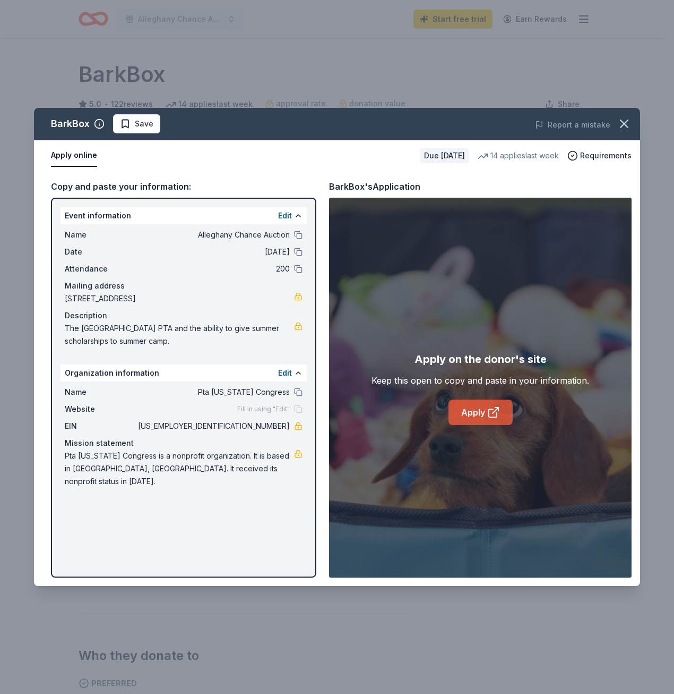
click at [459, 411] on link "Apply" at bounding box center [481, 411] width 64 height 25
